Goal: Check status: Check status

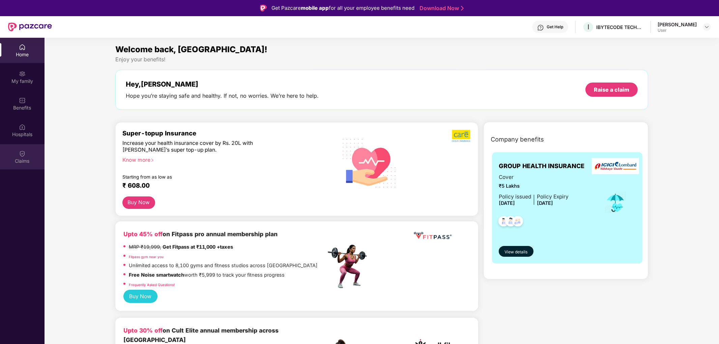
click at [26, 160] on div "Claims" at bounding box center [22, 161] width 45 height 7
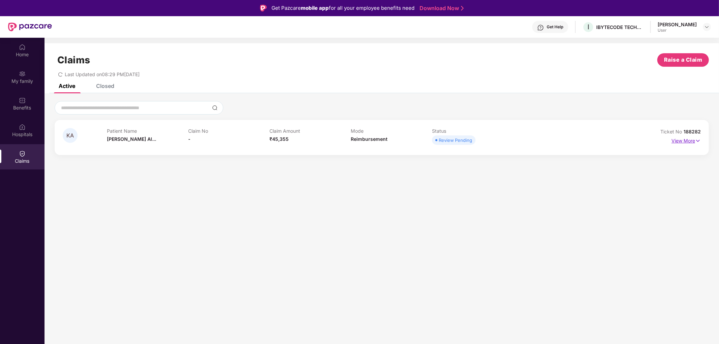
click at [682, 142] on p "View More" at bounding box center [686, 140] width 29 height 9
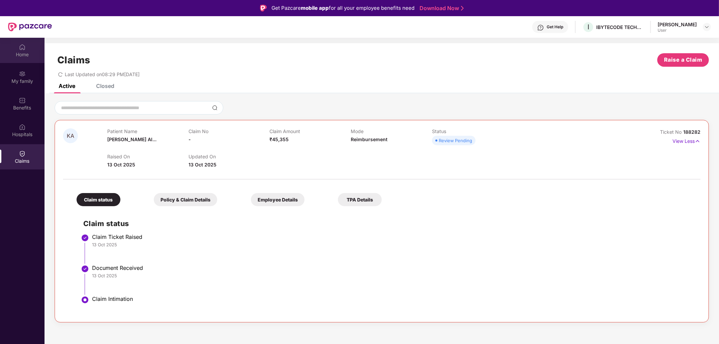
click at [25, 58] on div "Home" at bounding box center [22, 54] width 45 height 7
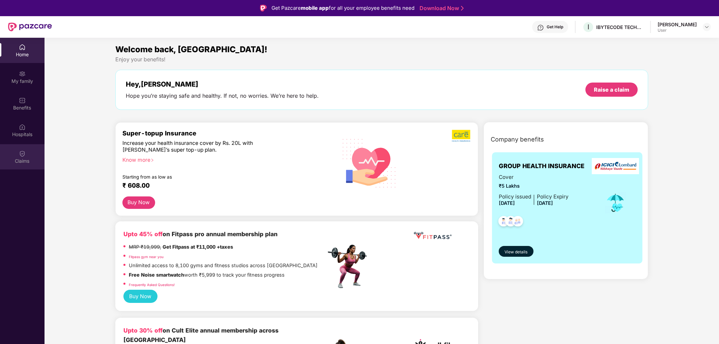
click at [28, 151] on div "Claims" at bounding box center [22, 156] width 45 height 25
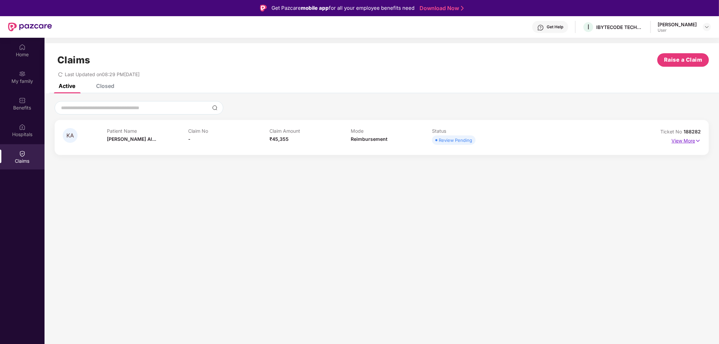
click at [683, 140] on p "View More" at bounding box center [686, 140] width 29 height 9
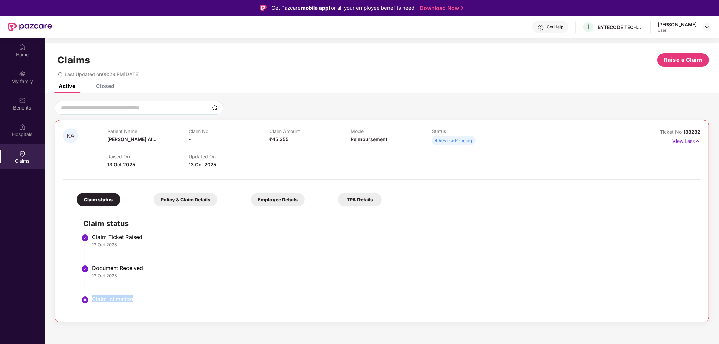
drag, startPoint x: 92, startPoint y: 301, endPoint x: 135, endPoint y: 304, distance: 42.6
click at [135, 304] on div "Claim Intimation" at bounding box center [393, 304] width 602 height 16
copy div "Claim Intimation"
click at [196, 201] on div "Policy & Claim Details" at bounding box center [185, 199] width 63 height 13
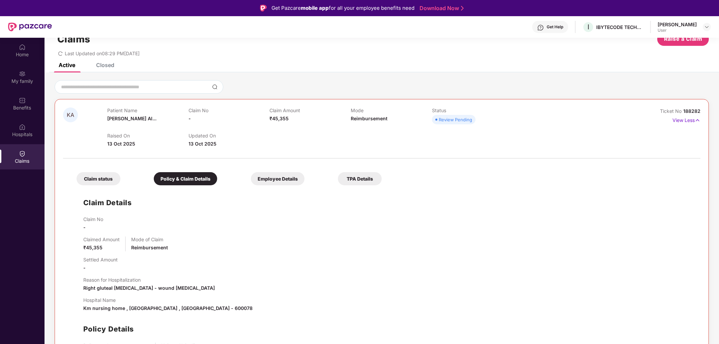
scroll to position [37, 0]
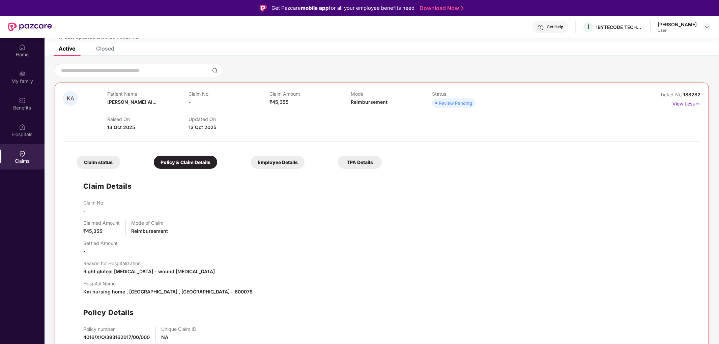
click at [278, 168] on div "Employee Details" at bounding box center [278, 162] width 54 height 13
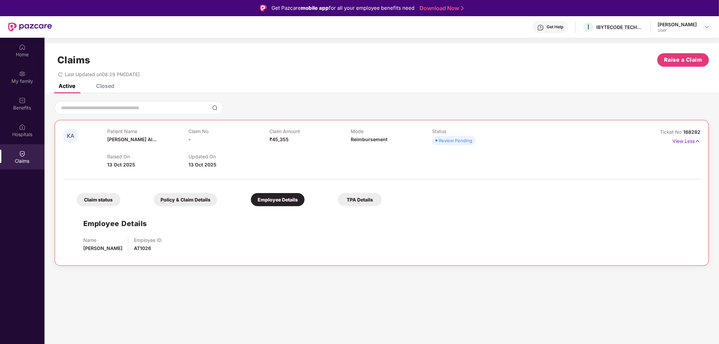
scroll to position [0, 0]
click at [353, 198] on div "TPA Details" at bounding box center [360, 199] width 44 height 13
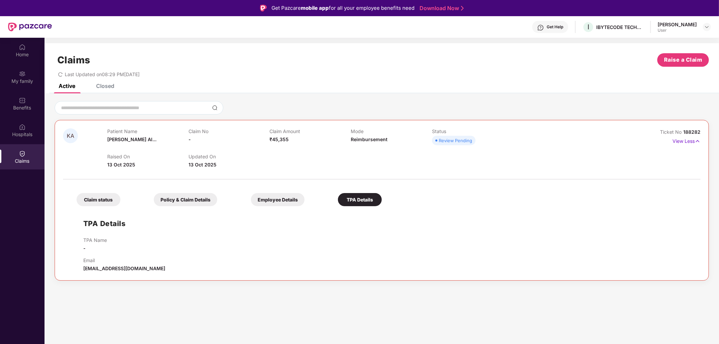
click at [111, 198] on div "Claim status" at bounding box center [99, 199] width 44 height 13
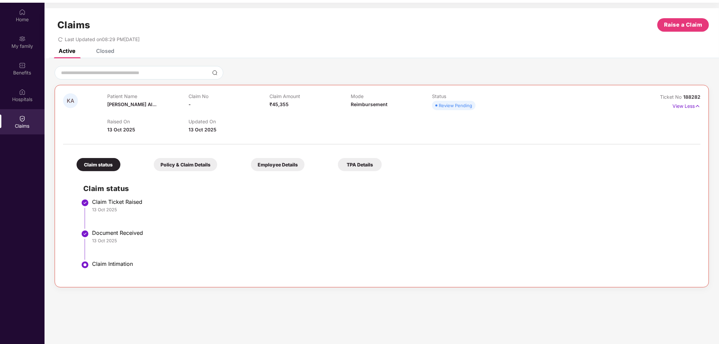
scroll to position [38, 0]
